Goal: Navigation & Orientation: Find specific page/section

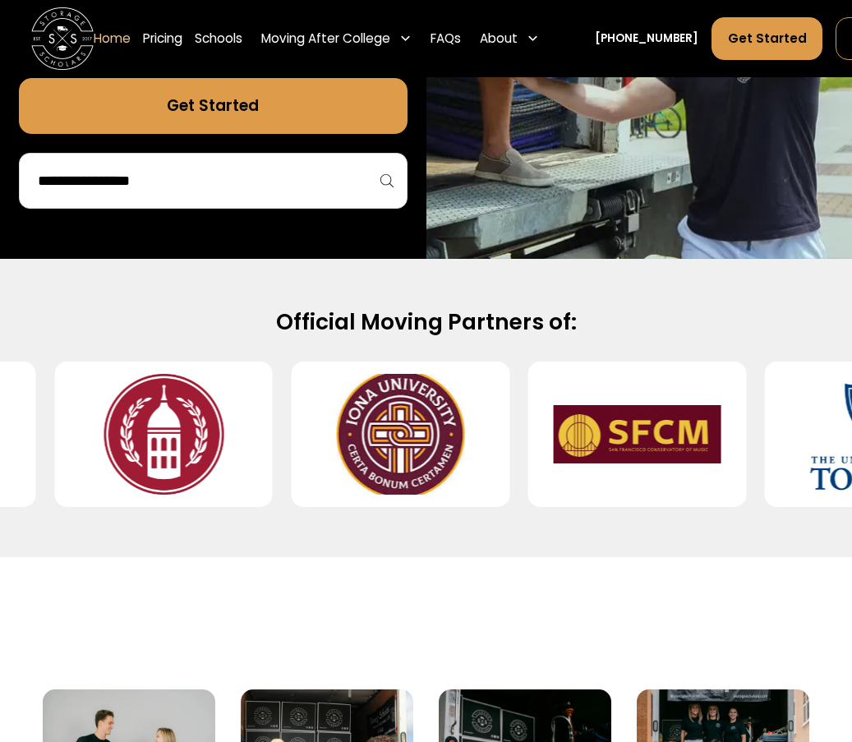
scroll to position [476, 0]
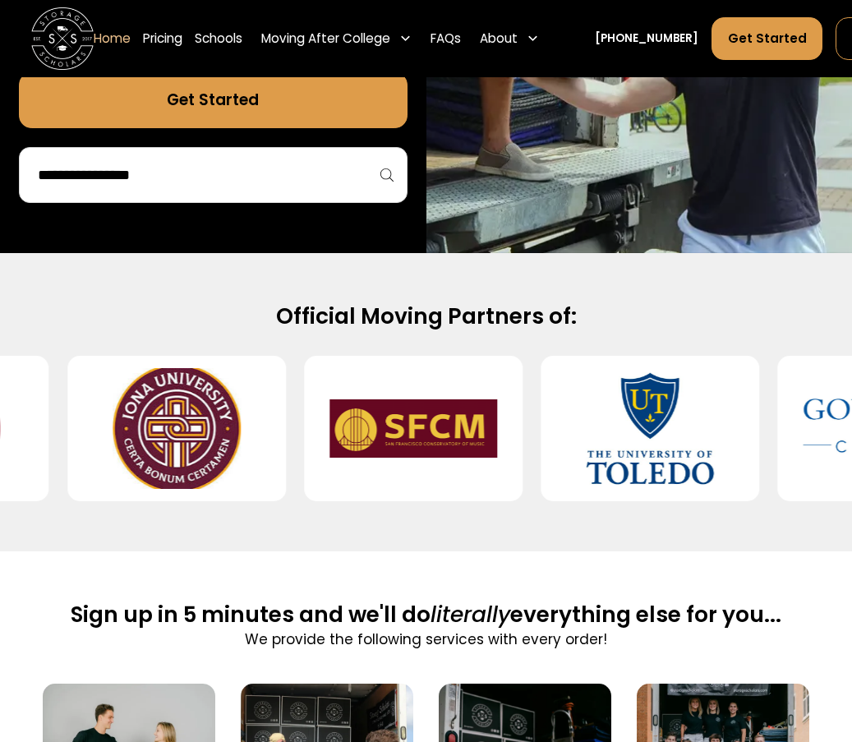
click at [342, 166] on input "search" at bounding box center [213, 175] width 354 height 28
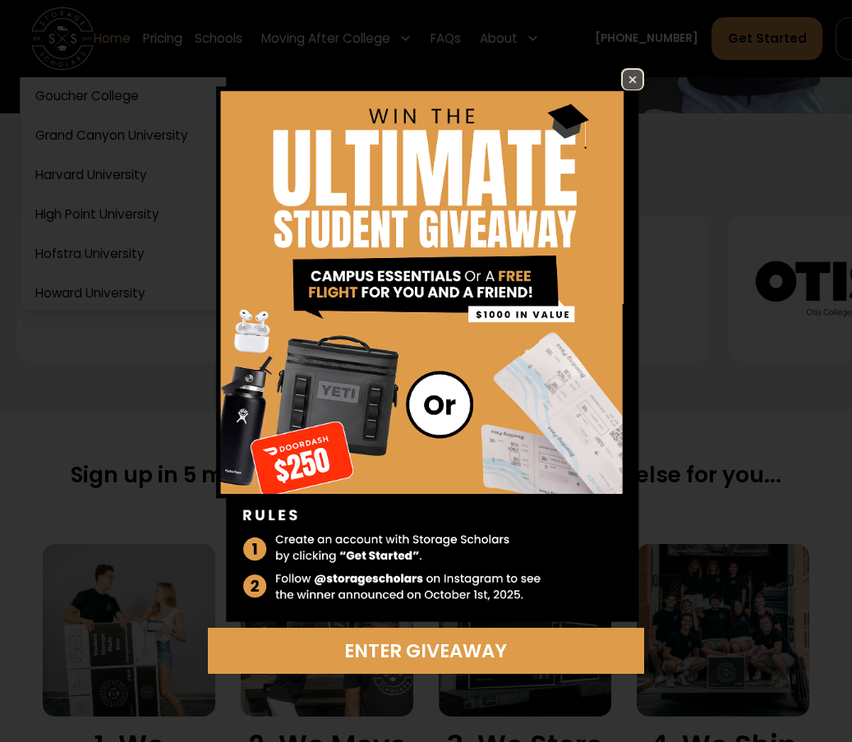
scroll to position [619, 0]
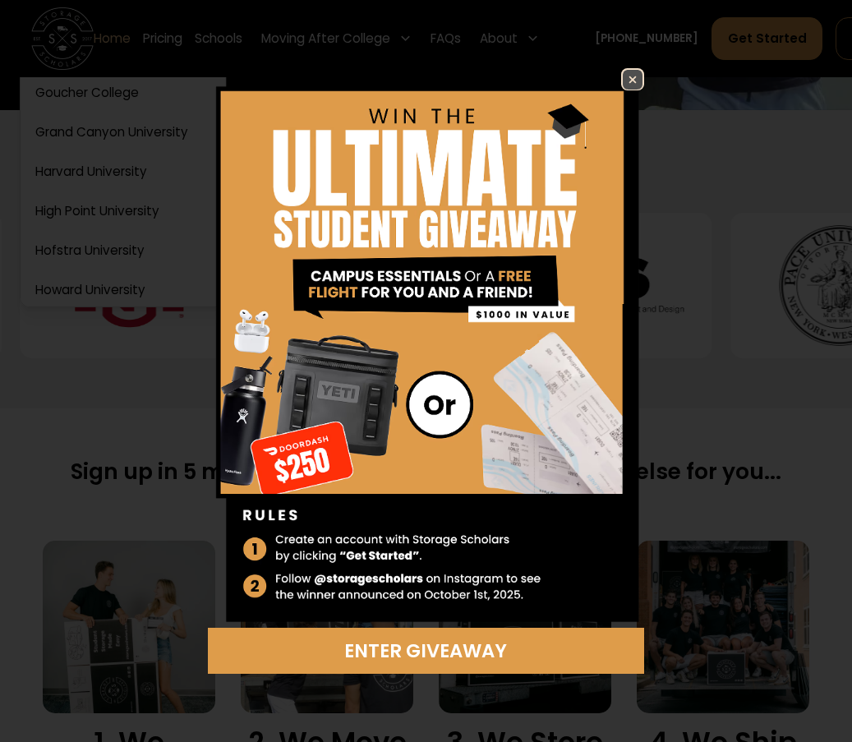
click at [631, 73] on img at bounding box center [633, 80] width 20 height 20
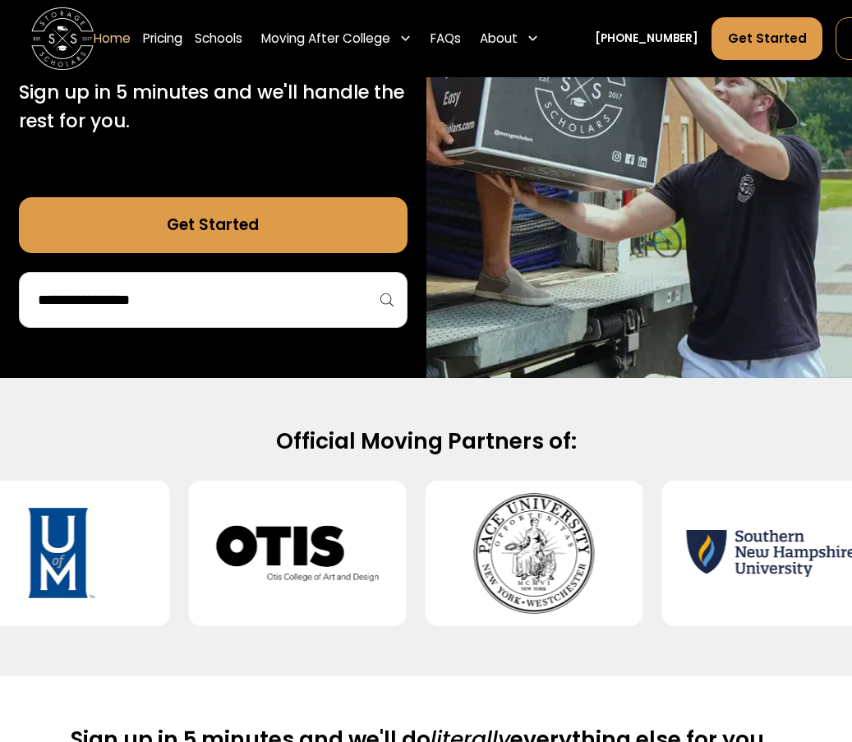
scroll to position [252, 0]
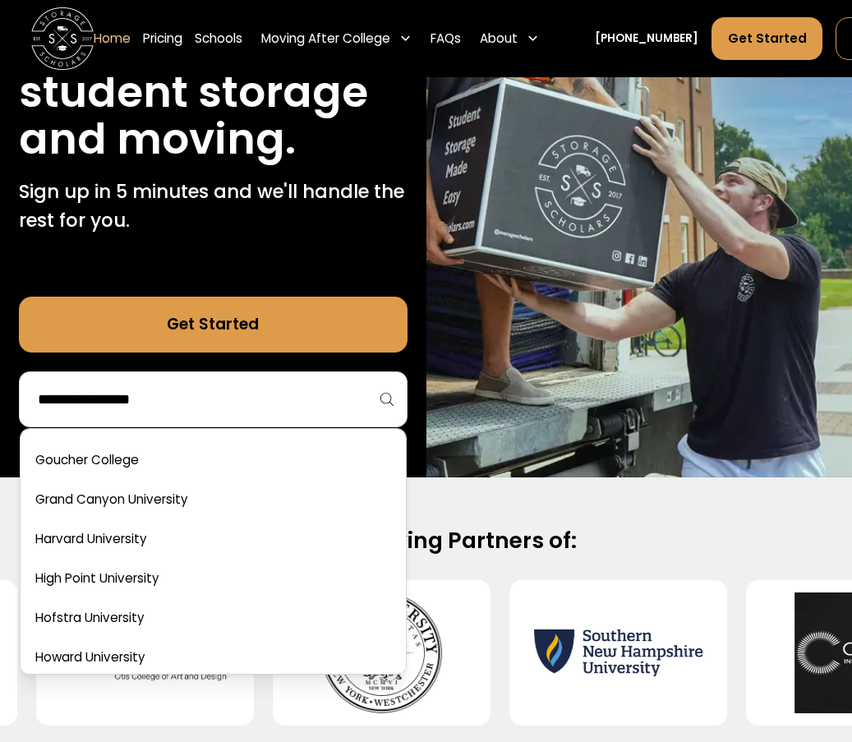
click at [203, 387] on input "search" at bounding box center [213, 400] width 354 height 28
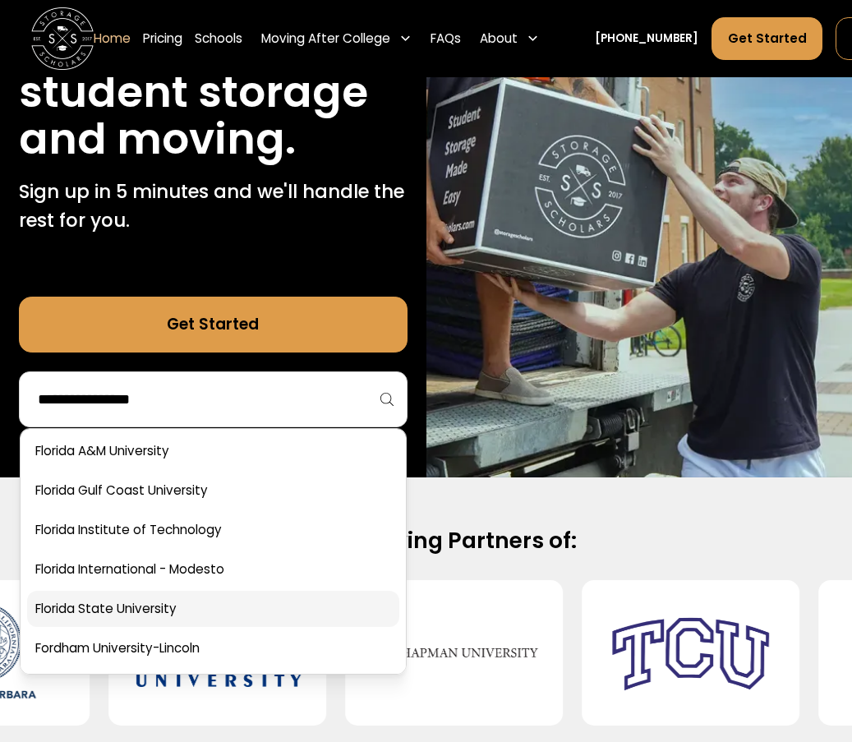
scroll to position [2519, 0]
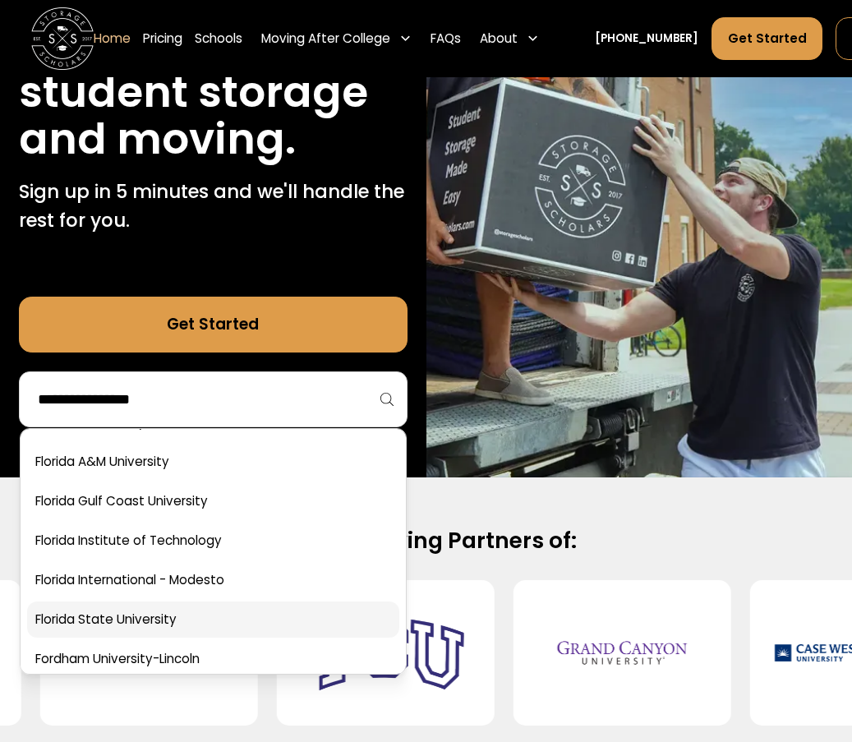
click at [131, 629] on link at bounding box center [213, 620] width 372 height 36
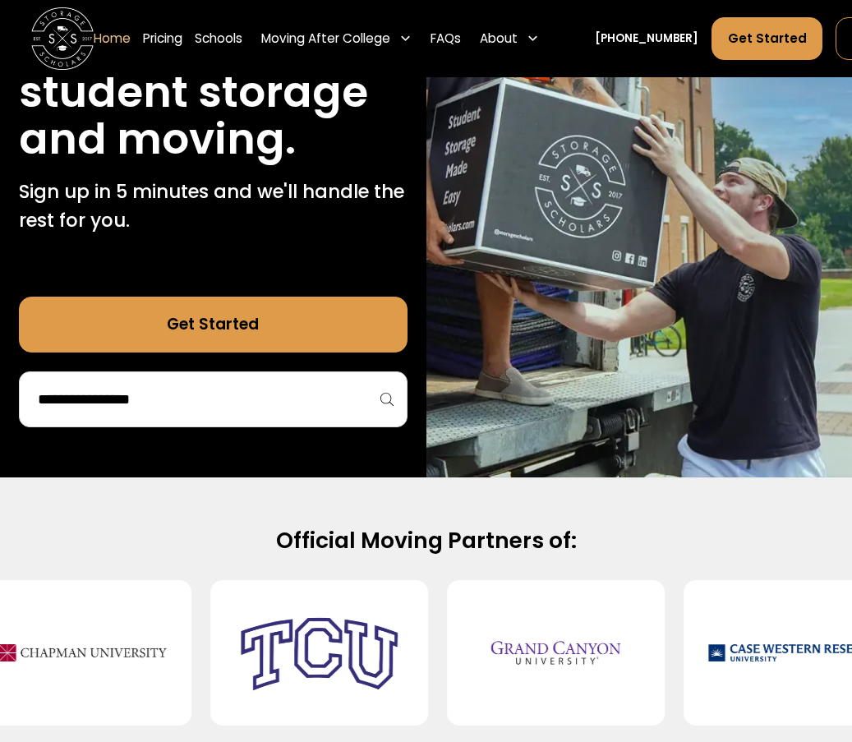
click at [173, 615] on div at bounding box center [83, 652] width 218 height 145
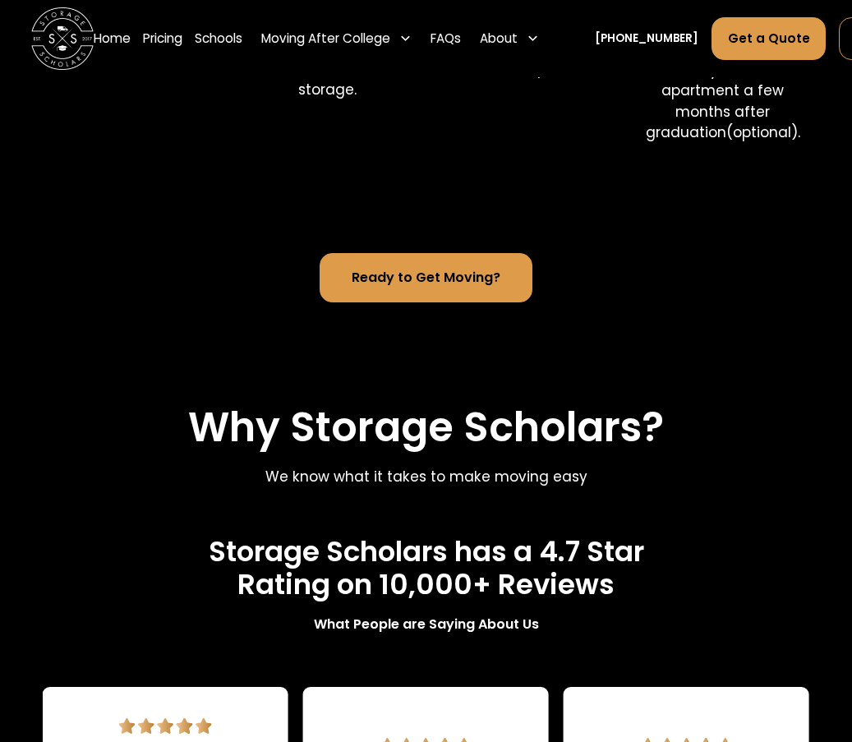
scroll to position [1267, 0]
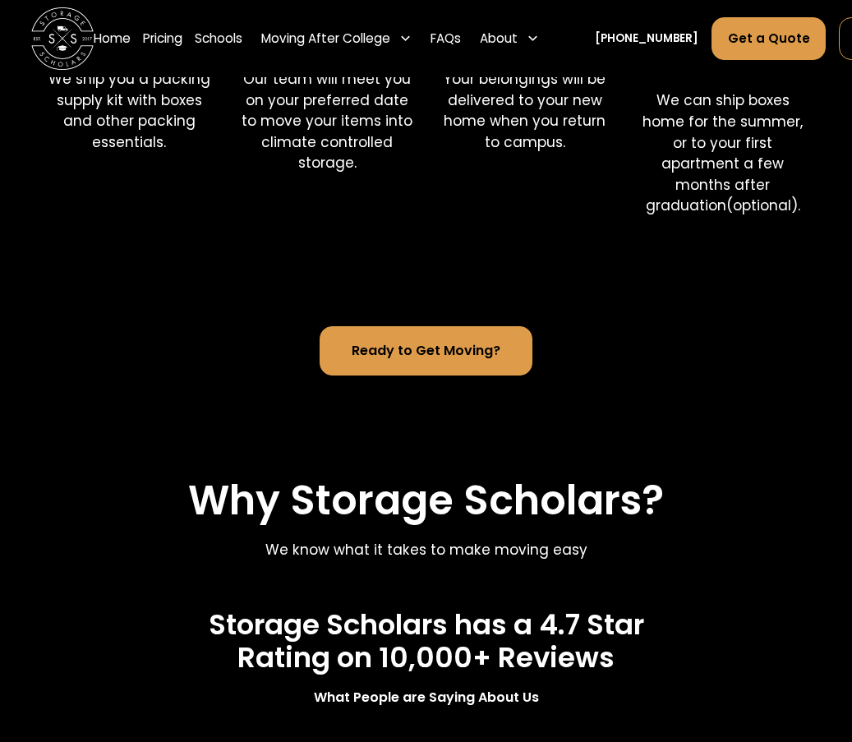
click at [433, 378] on div "Ready to Get Moving?" at bounding box center [426, 332] width 767 height 188
click at [424, 337] on link "Ready to Get Moving?" at bounding box center [426, 350] width 213 height 49
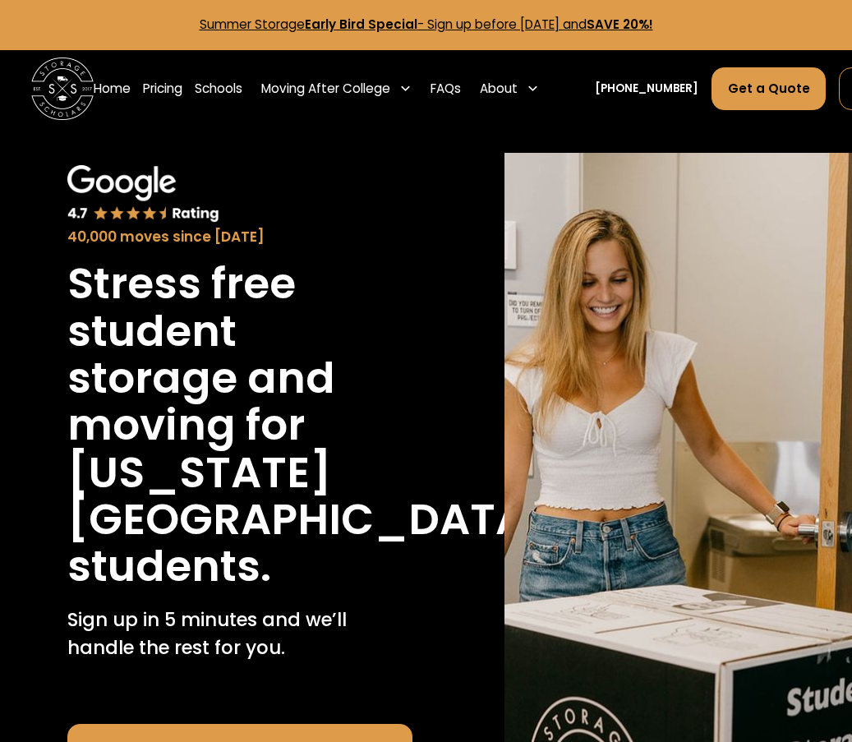
scroll to position [0, 0]
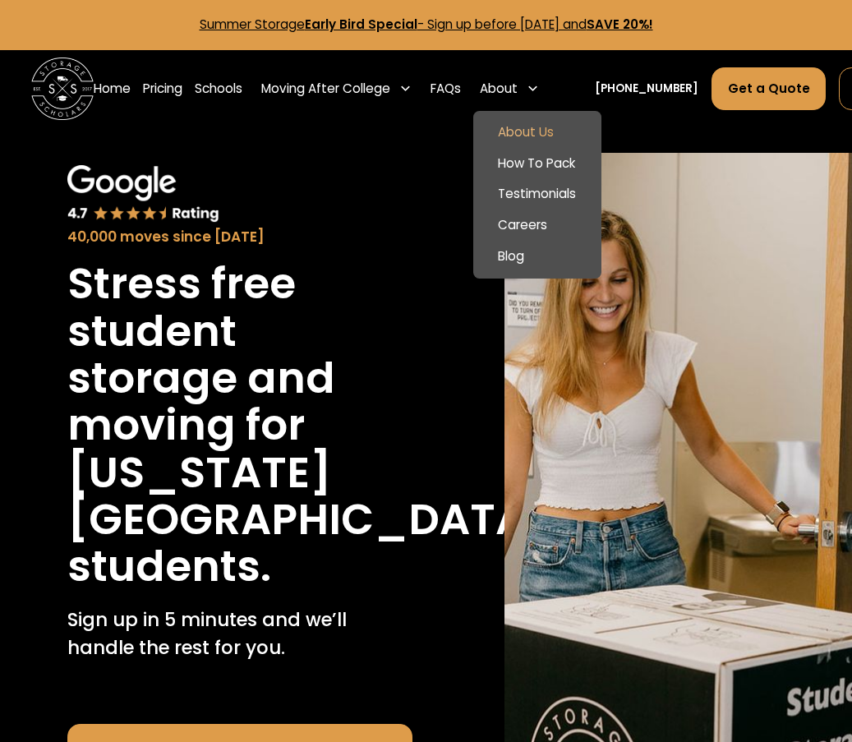
click at [529, 122] on link "About Us" at bounding box center [537, 132] width 115 height 31
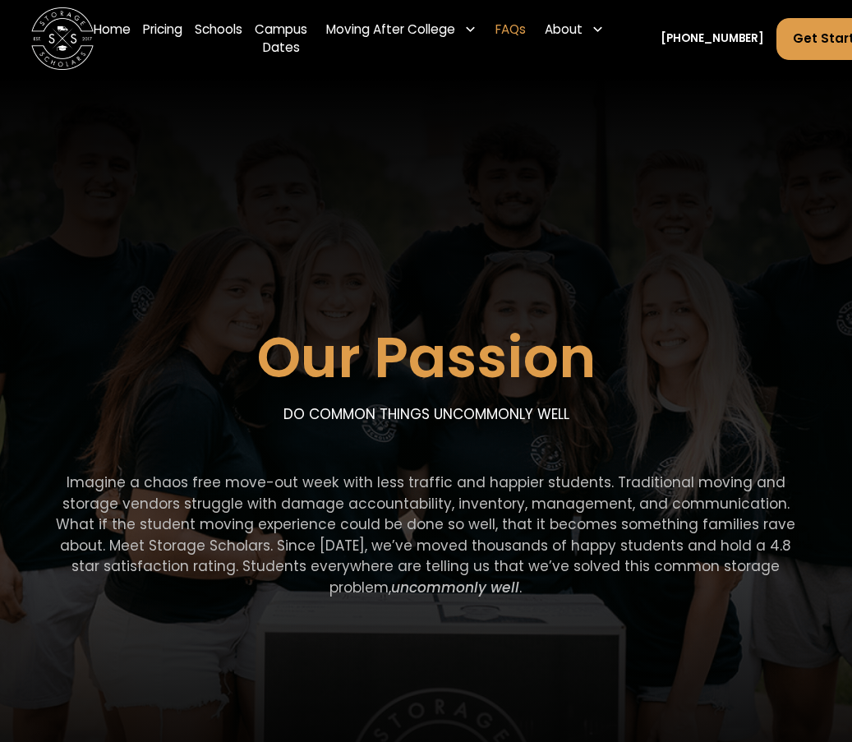
click at [524, 21] on link "FAQs" at bounding box center [511, 38] width 30 height 62
